Goal: Navigation & Orientation: Find specific page/section

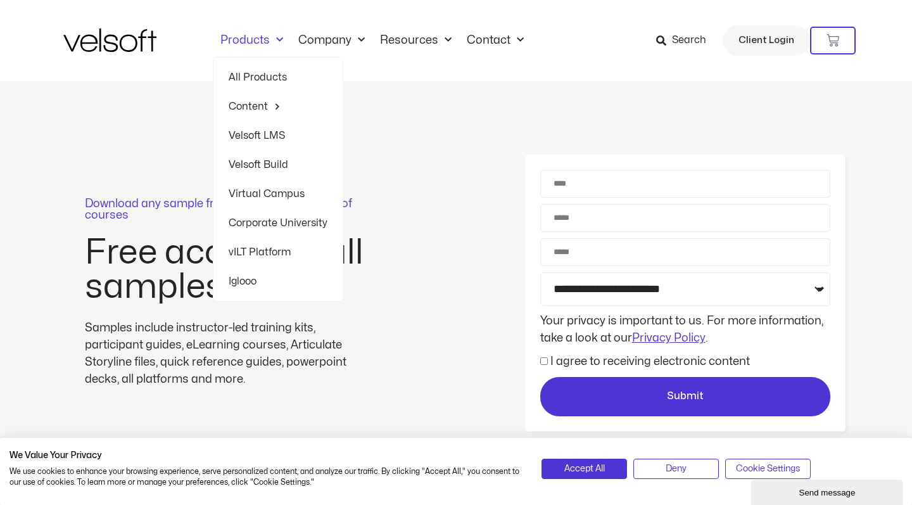
click at [271, 41] on span "Menu" at bounding box center [276, 40] width 13 height 21
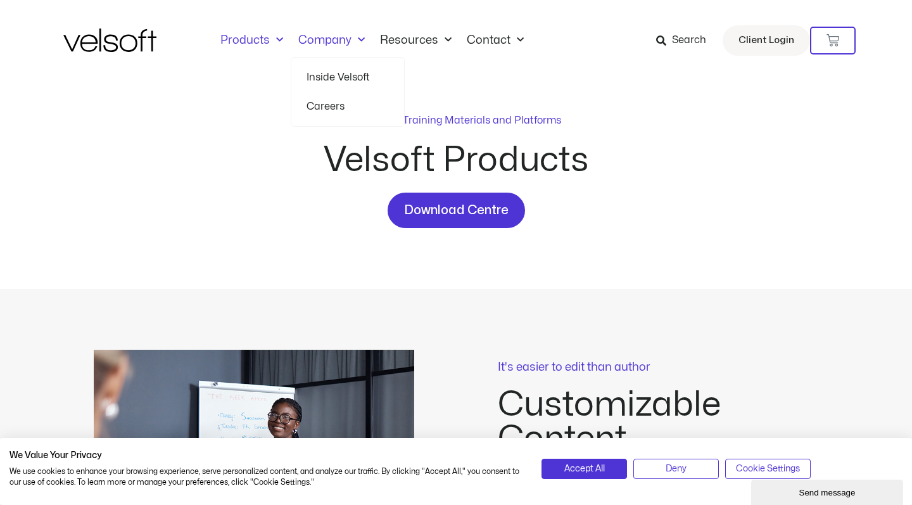
click at [340, 44] on link "Company" at bounding box center [332, 41] width 82 height 14
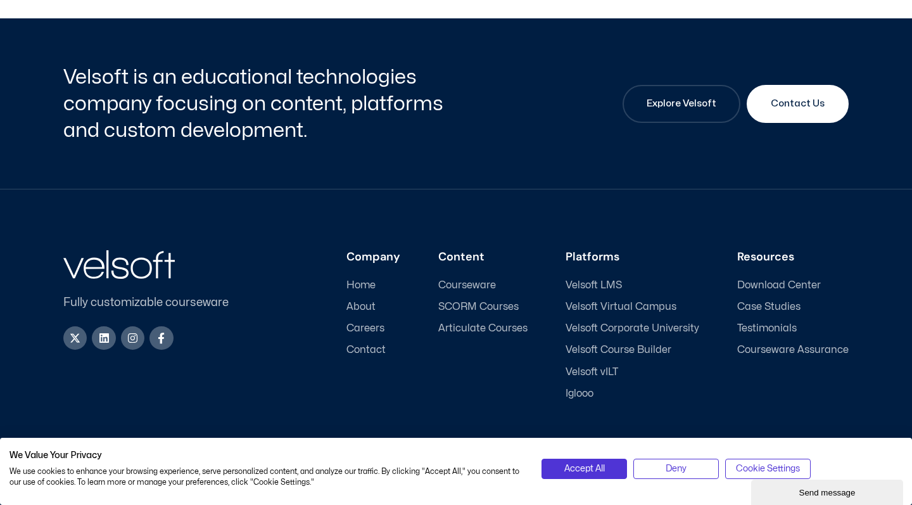
scroll to position [2169, 0]
